Goal: Navigation & Orientation: Find specific page/section

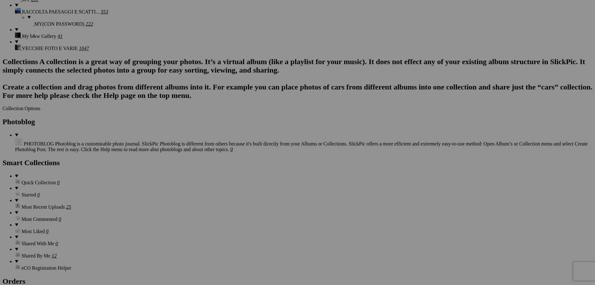
scroll to position [500, 0]
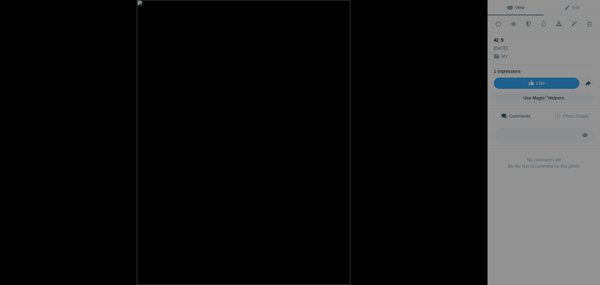
click at [479, 6] on div at bounding box center [481, 7] width 14 height 14
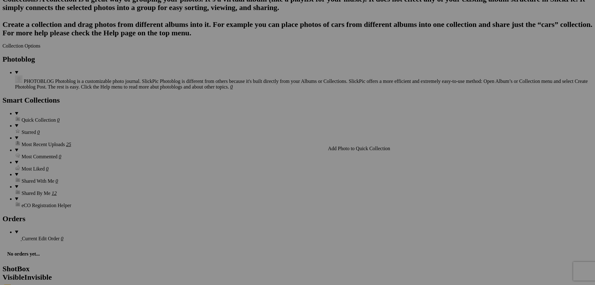
scroll to position [563, 0]
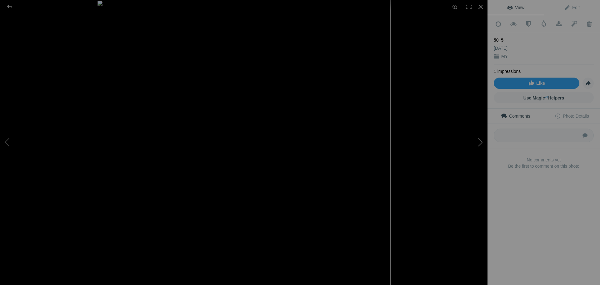
click at [480, 142] on button at bounding box center [464, 142] width 47 height 103
click at [480, 4] on div at bounding box center [481, 7] width 14 height 14
